Goal: Transaction & Acquisition: Purchase product/service

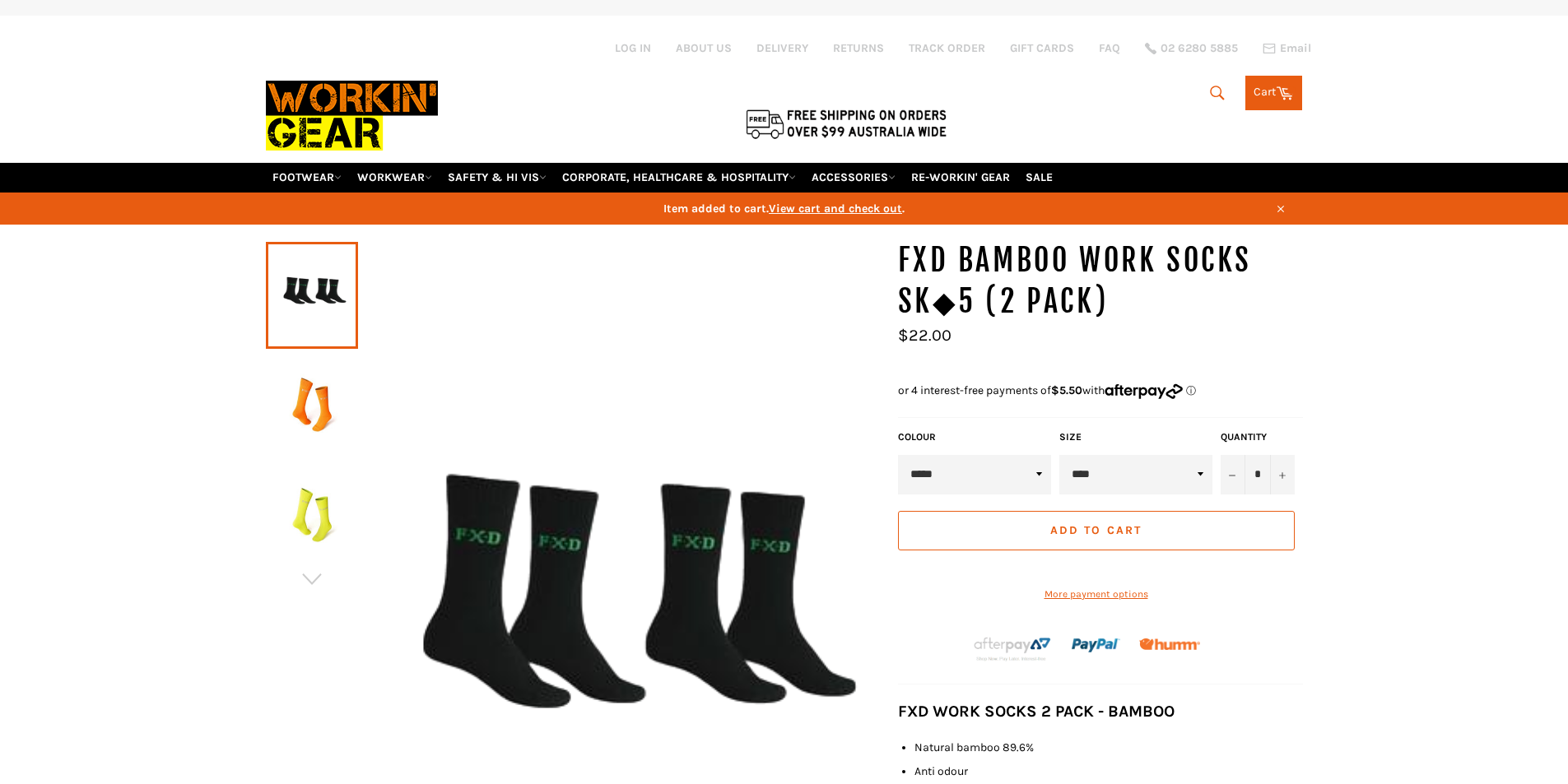
click at [1130, 476] on select "****" at bounding box center [1136, 475] width 153 height 40
drag, startPoint x: 1394, startPoint y: 484, endPoint x: 1206, endPoint y: 576, distance: 209.3
click at [1394, 484] on div "*" at bounding box center [784, 675] width 1568 height 871
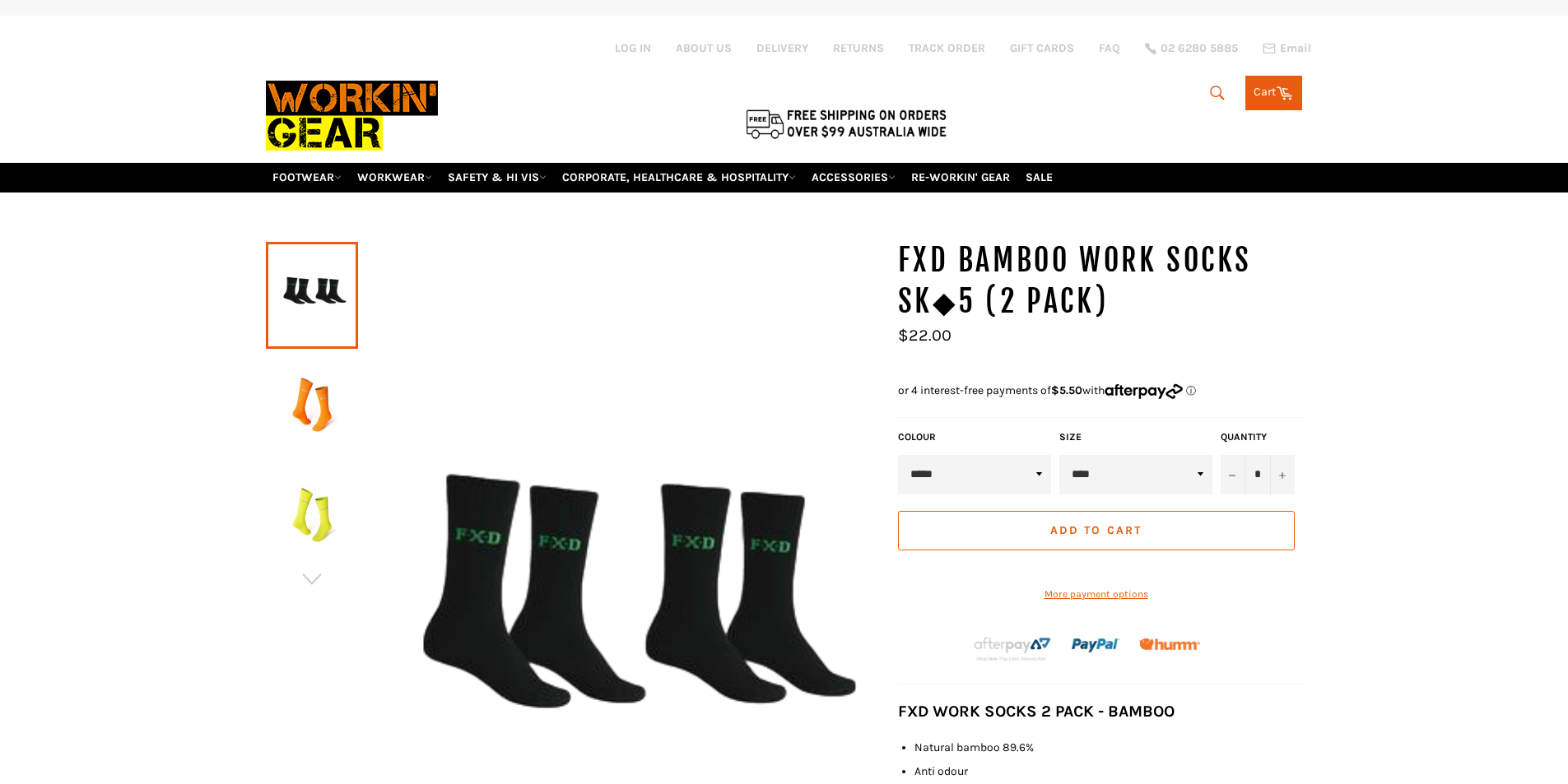
click at [1160, 535] on button "Add to Cart" at bounding box center [1096, 531] width 397 height 40
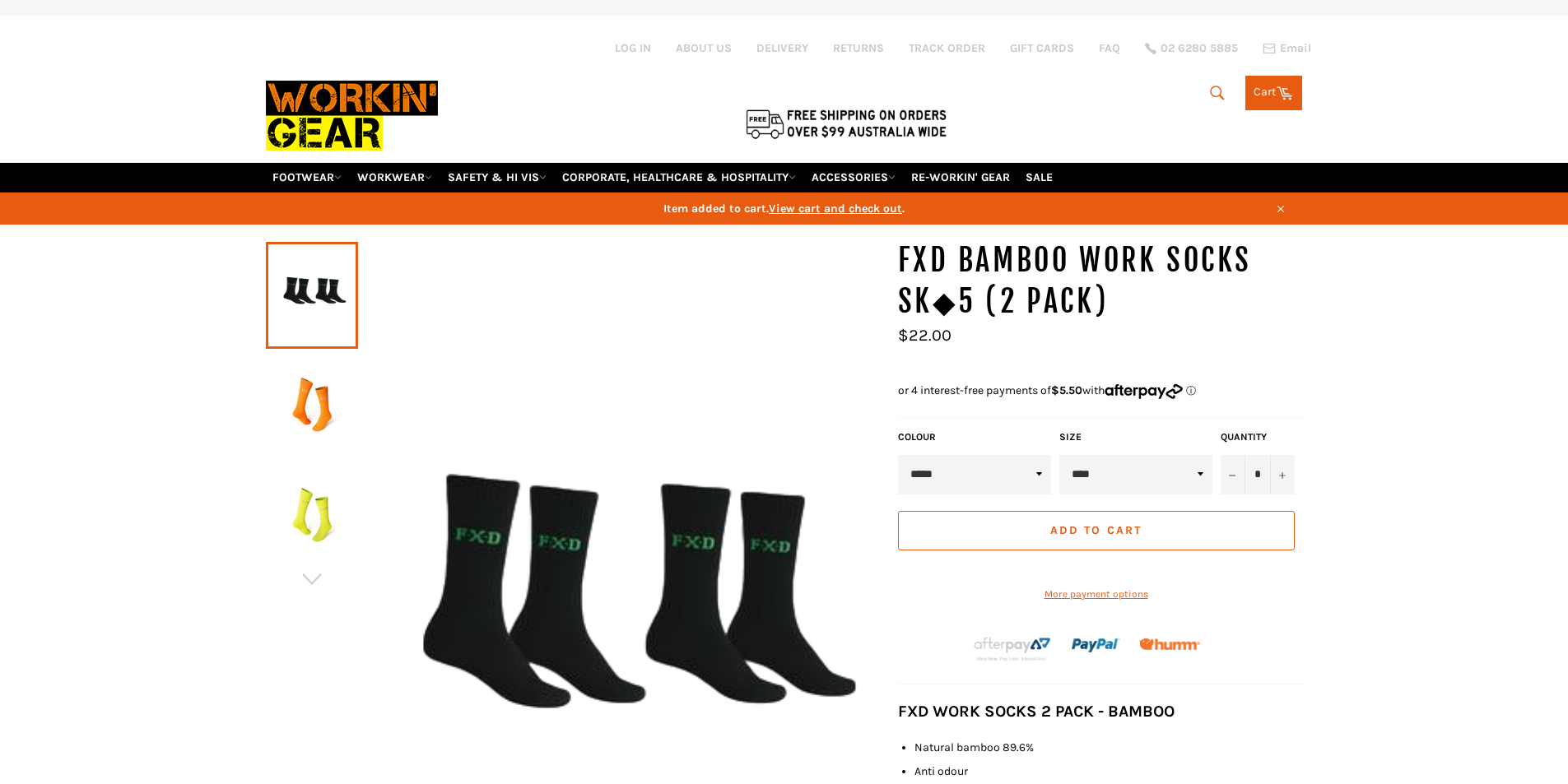
click at [1269, 89] on link "Cart Cart 0 items" at bounding box center [1274, 93] width 57 height 35
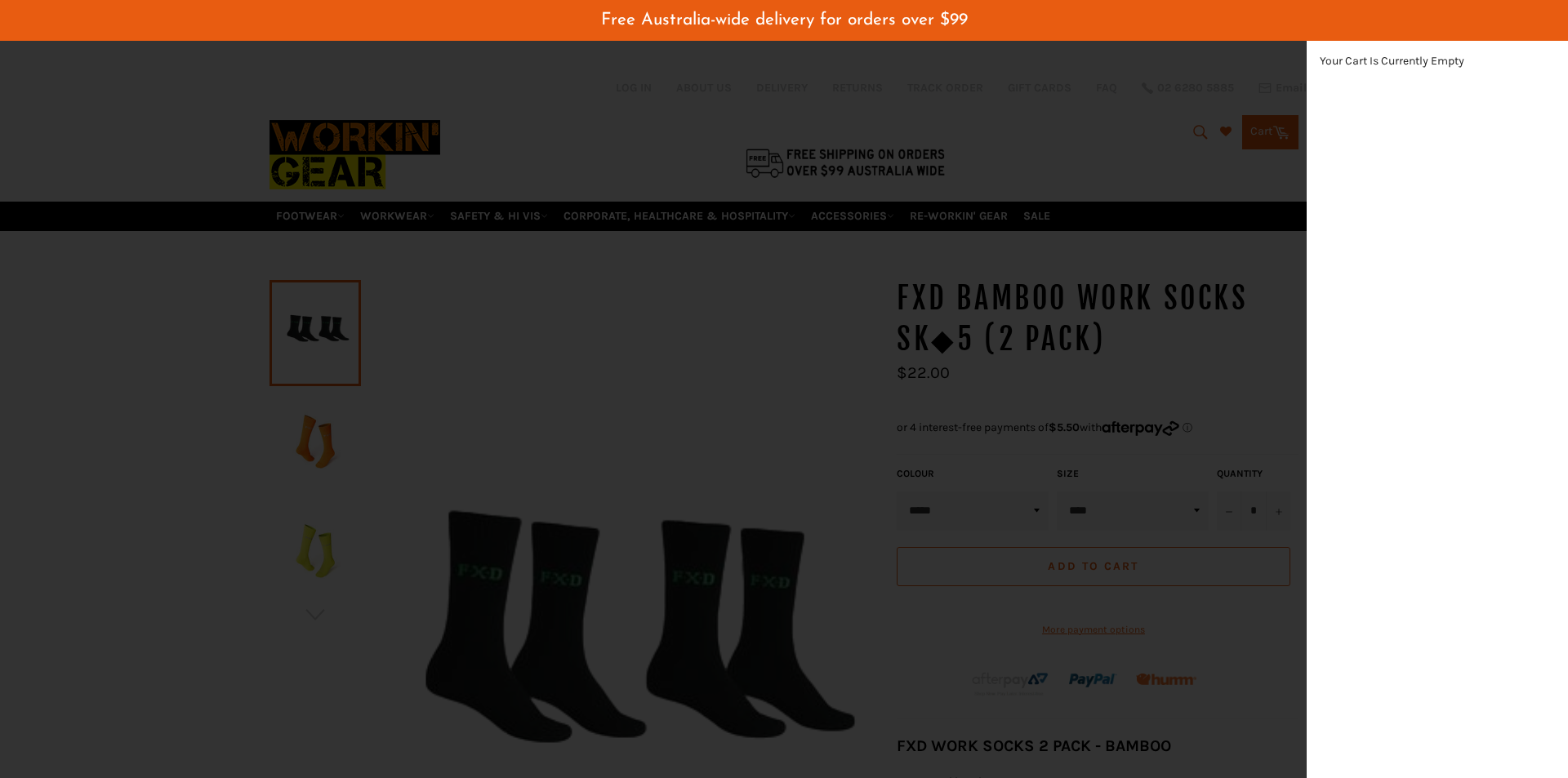
click at [747, 422] on div "modal" at bounding box center [784, 389] width 1568 height 778
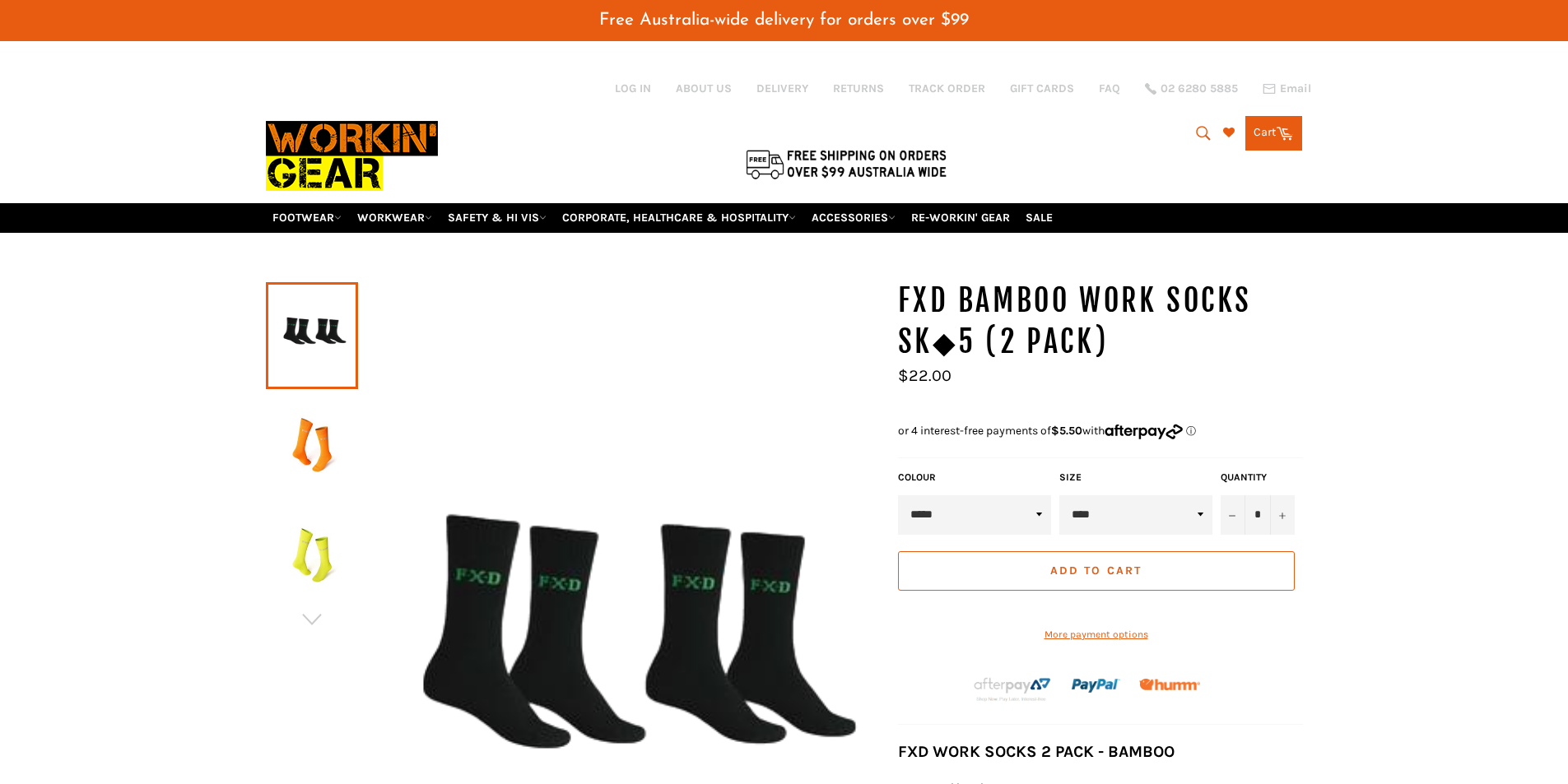
click at [1048, 577] on button "Add to Cart" at bounding box center [1096, 571] width 397 height 40
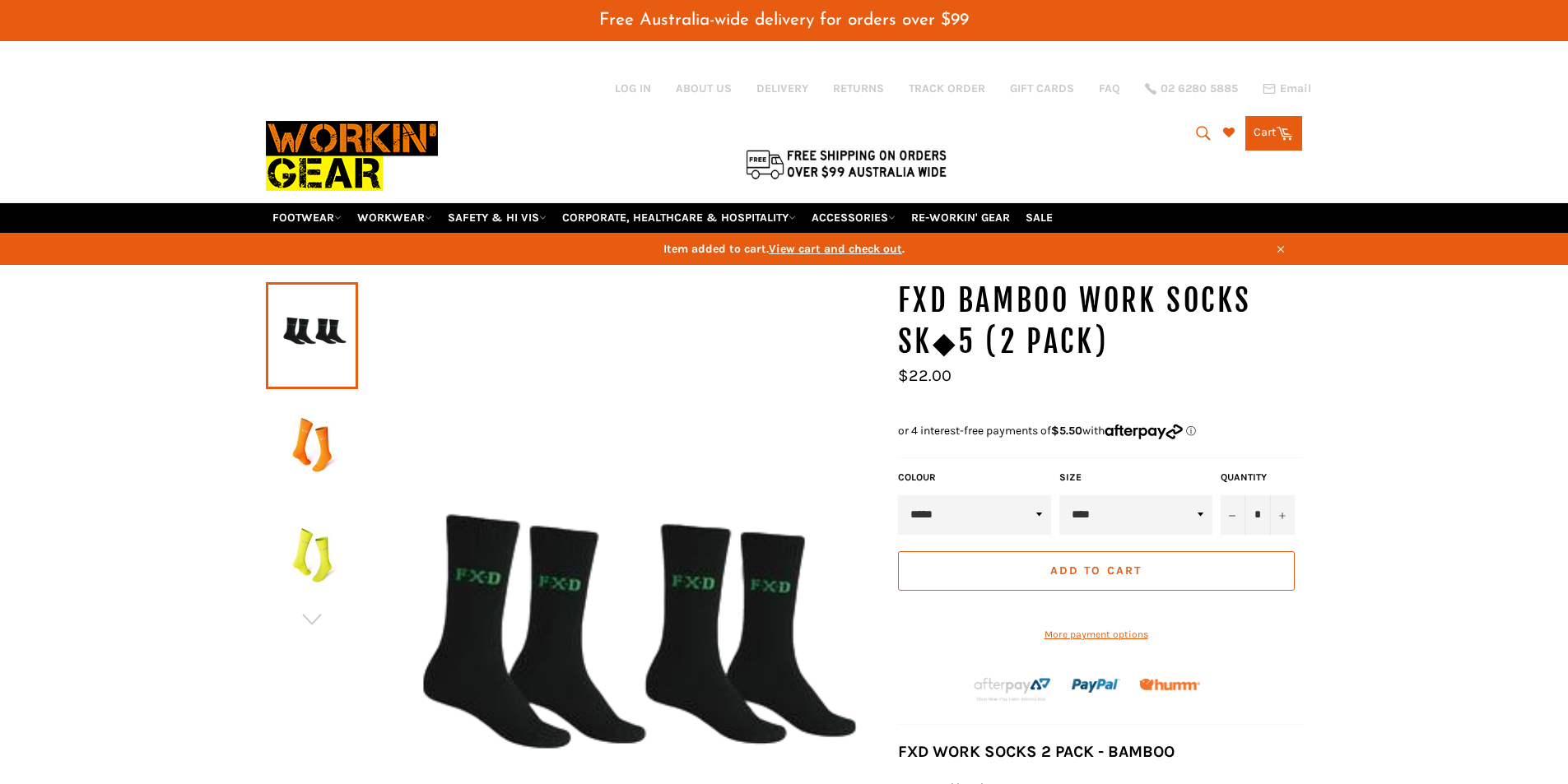
click at [1175, 573] on button "Add to Cart" at bounding box center [1096, 571] width 397 height 40
click at [1268, 139] on link "Cart Cart 0 items" at bounding box center [1274, 133] width 57 height 35
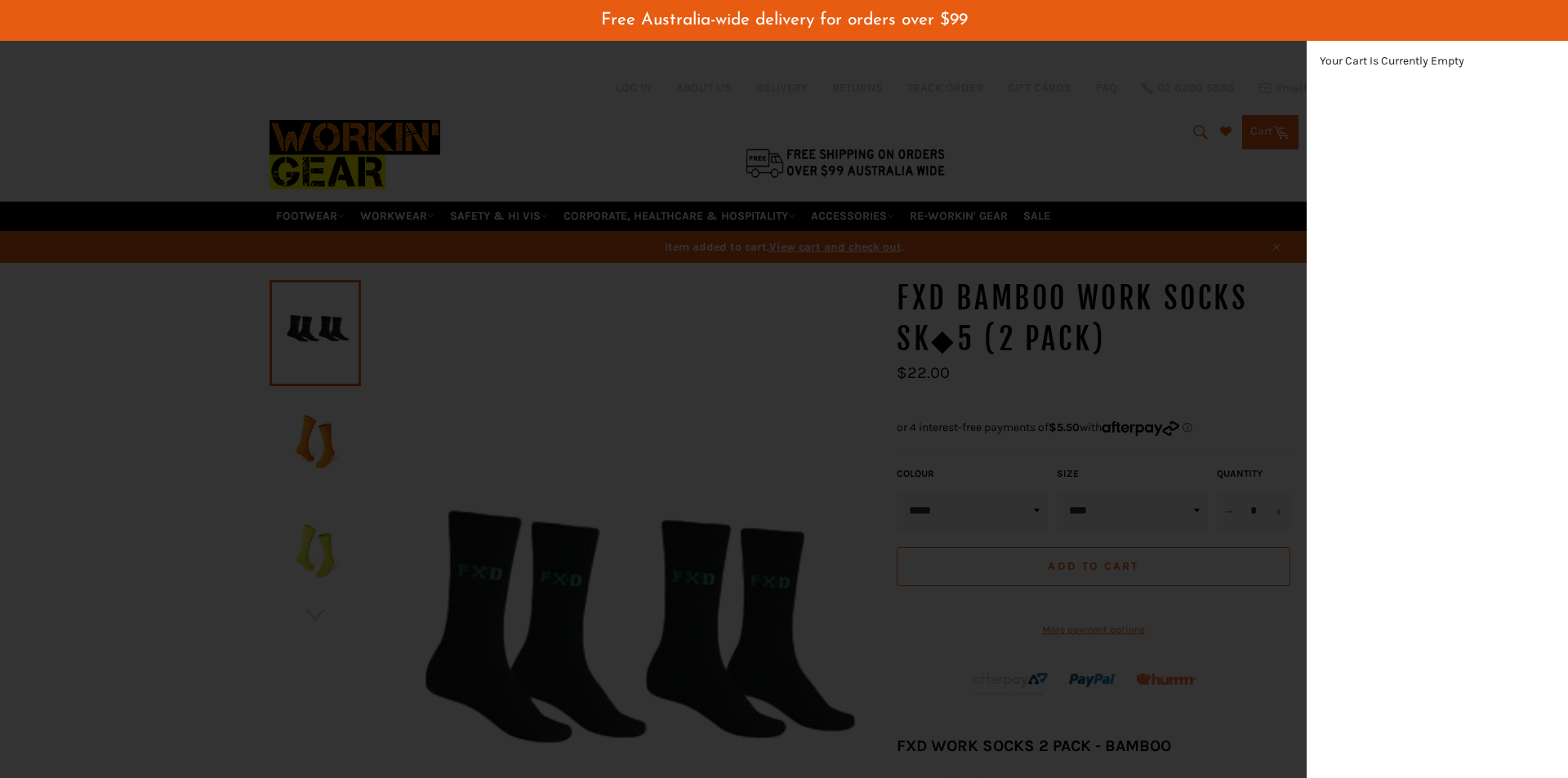
click at [685, 430] on div "modal" at bounding box center [784, 389] width 1568 height 778
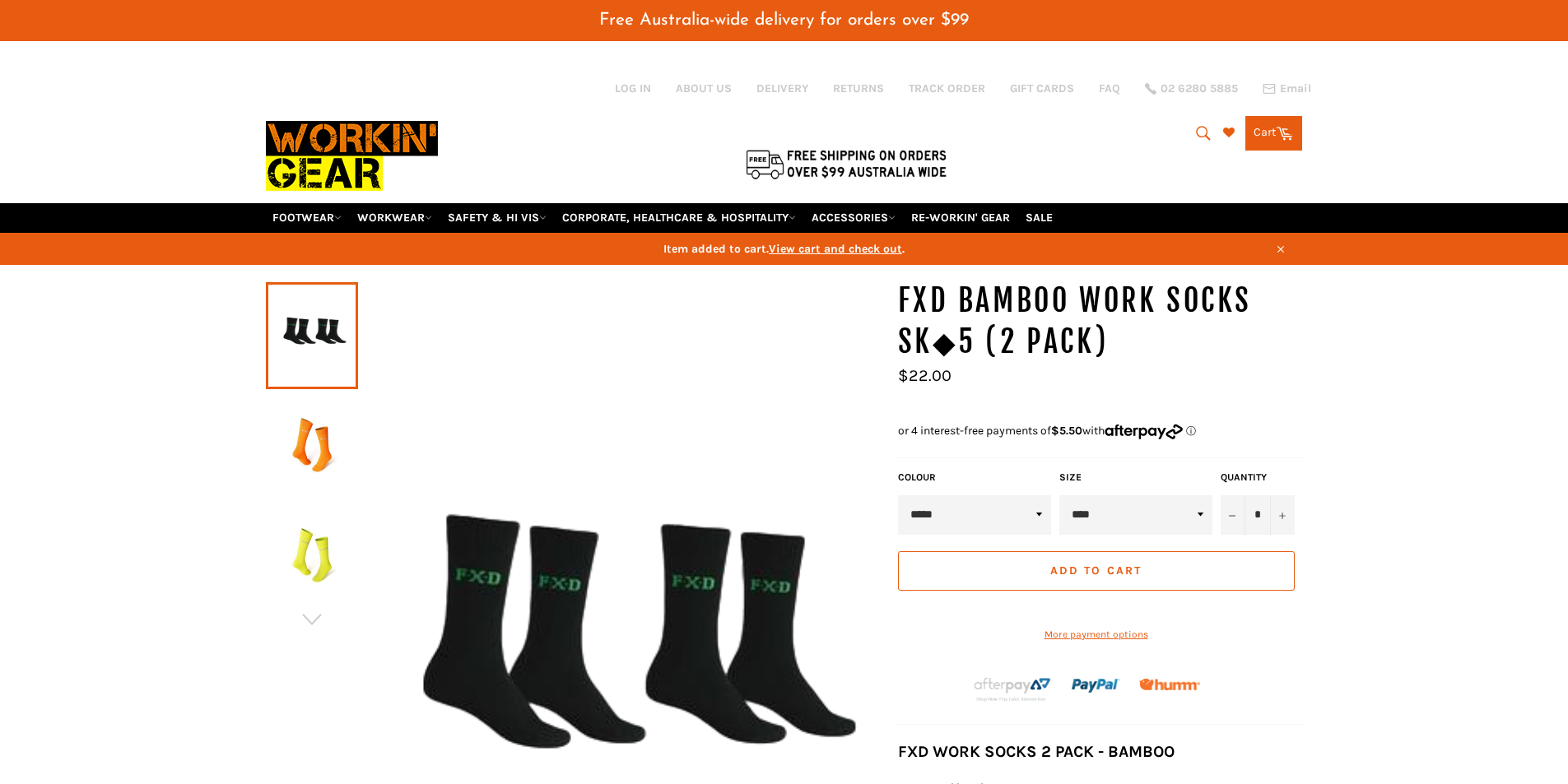
click at [857, 247] on span "View cart and check out" at bounding box center [836, 248] width 133 height 14
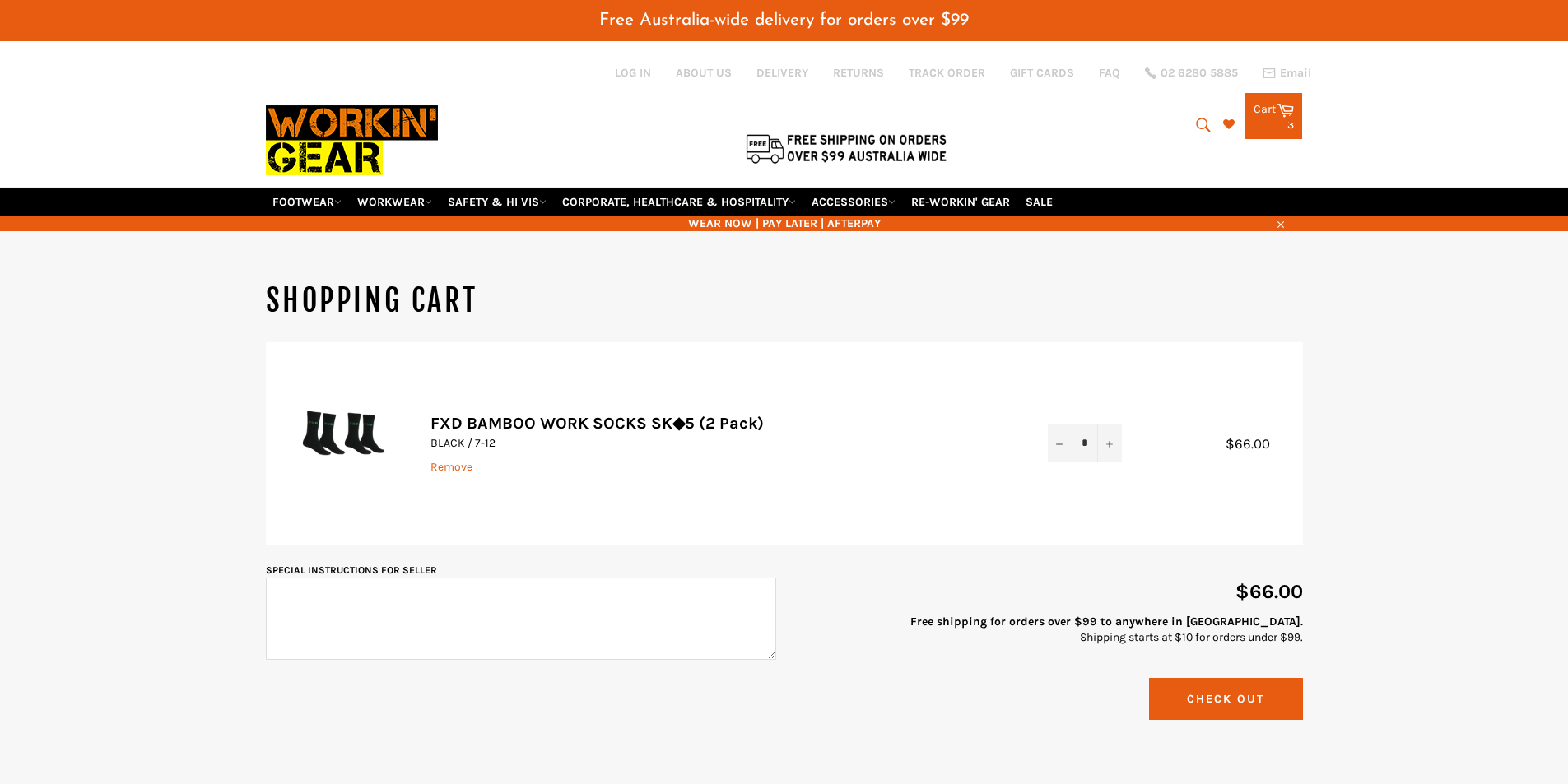
click at [1058, 406] on td "Quantity * − +" at bounding box center [1085, 444] width 107 height 202
click at [1057, 436] on button "−" at bounding box center [1060, 444] width 25 height 37
click at [1056, 440] on button "−" at bounding box center [1060, 444] width 25 height 37
click at [1260, 704] on button "Check Out" at bounding box center [1226, 699] width 154 height 42
